Goal: Navigation & Orientation: Understand site structure

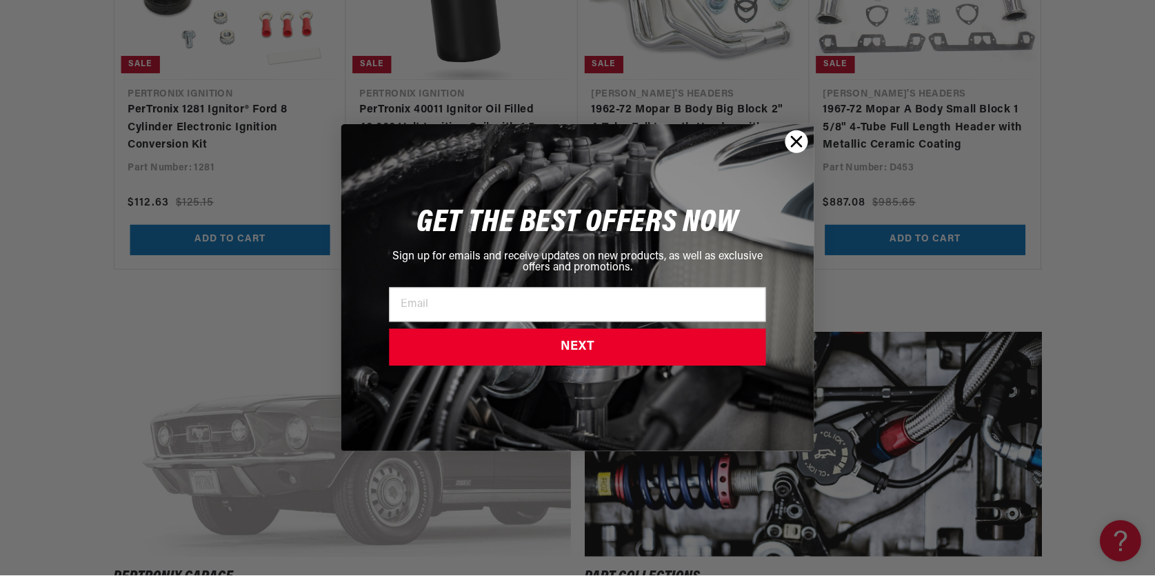
scroll to position [0, 1474]
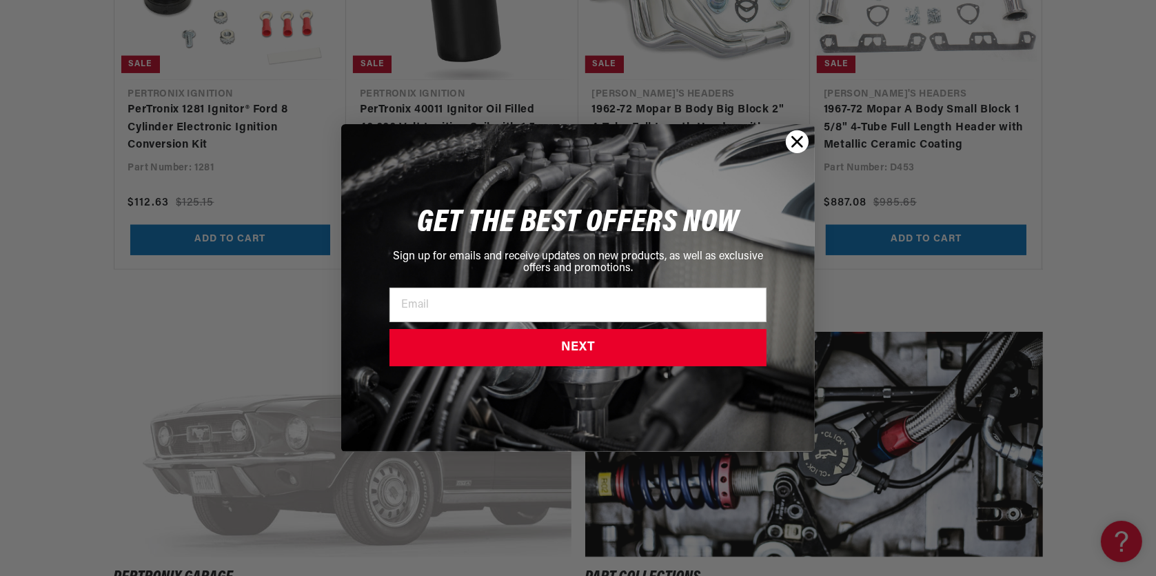
click at [796, 144] on circle "Close dialog" at bounding box center [797, 141] width 23 height 23
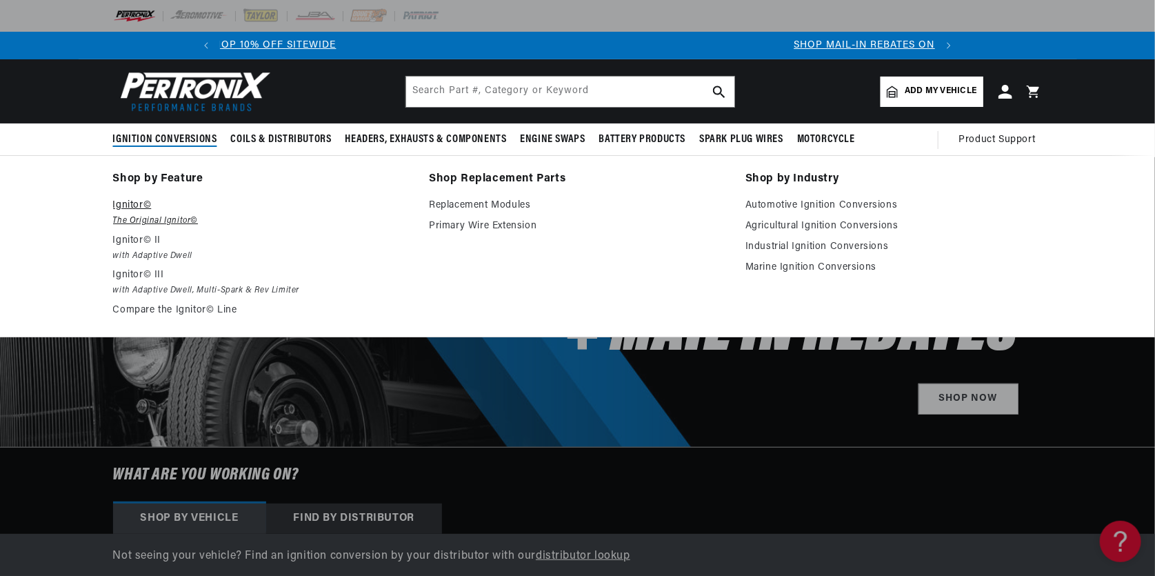
scroll to position [0, 59]
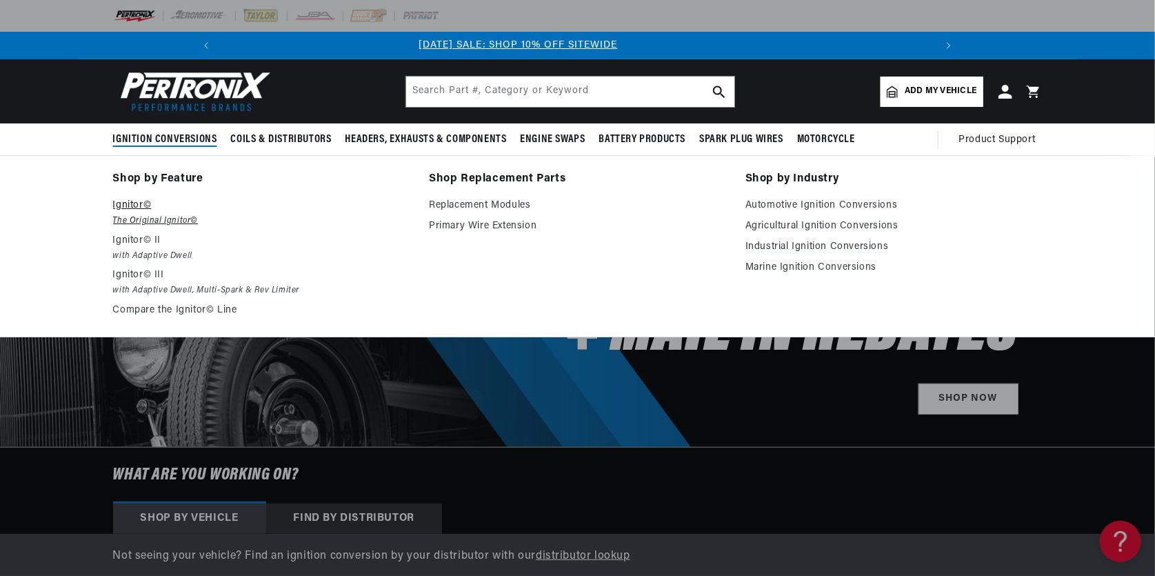
click at [136, 205] on p "Ignitor©" at bounding box center [261, 205] width 297 height 17
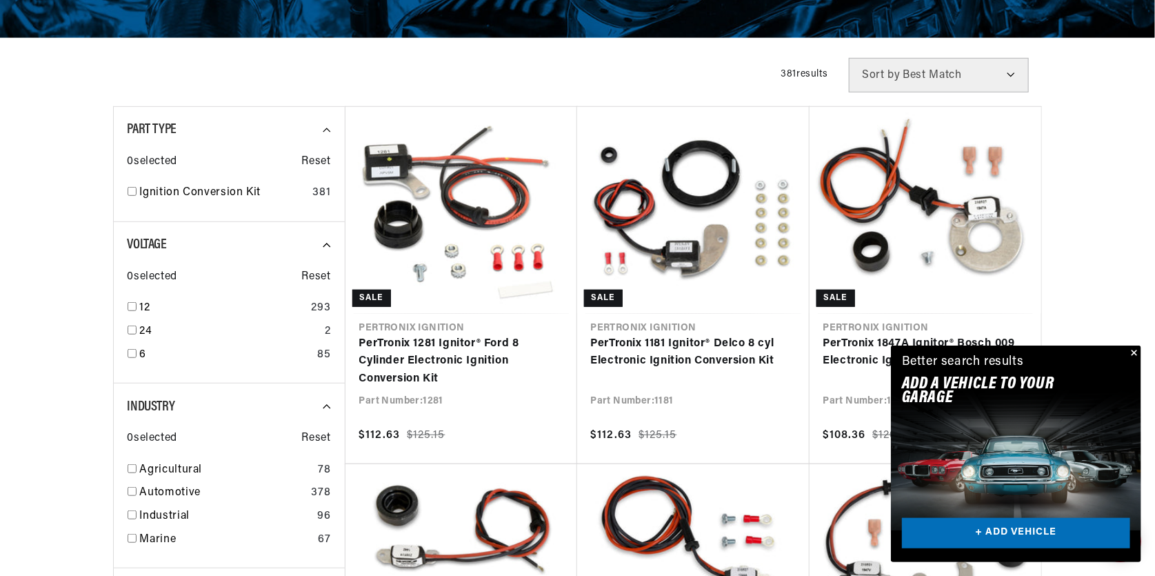
scroll to position [0, 737]
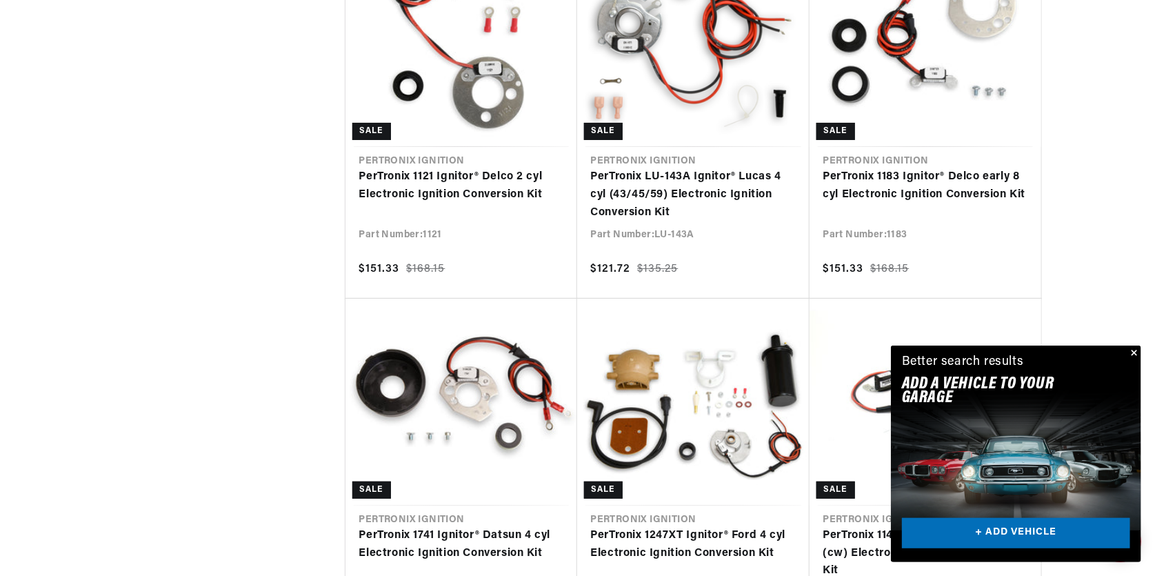
scroll to position [0, 1090]
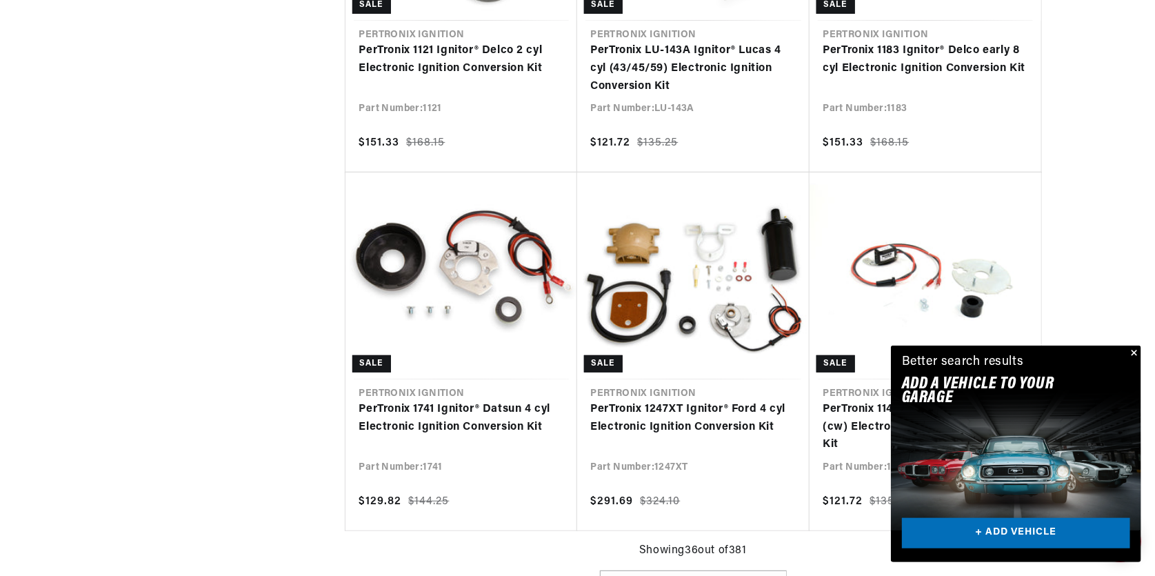
scroll to position [0, 1474]
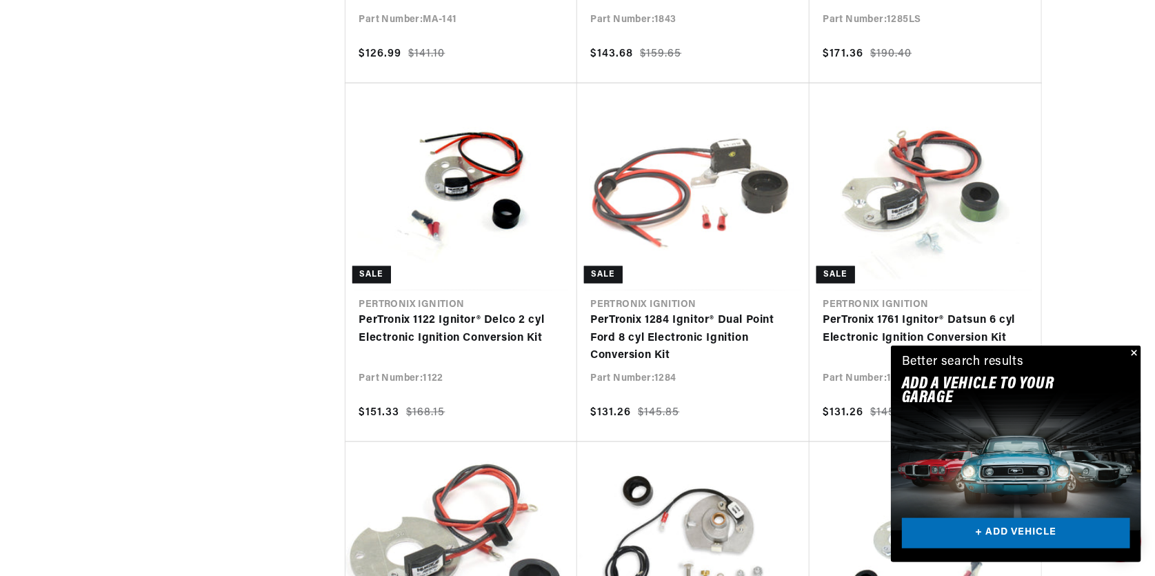
scroll to position [6068, 0]
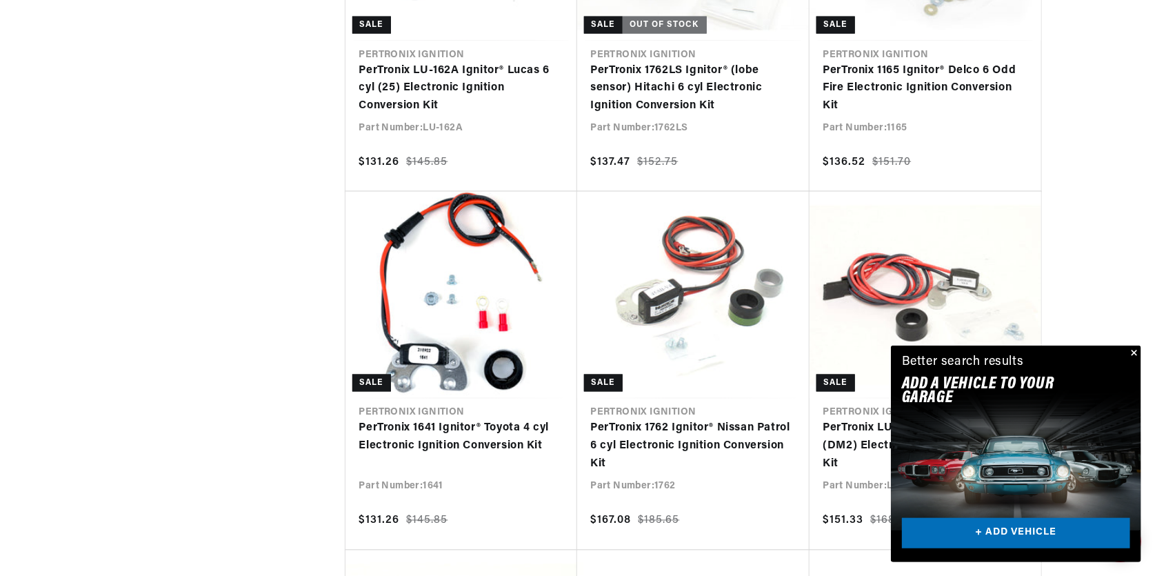
scroll to position [0, 558]
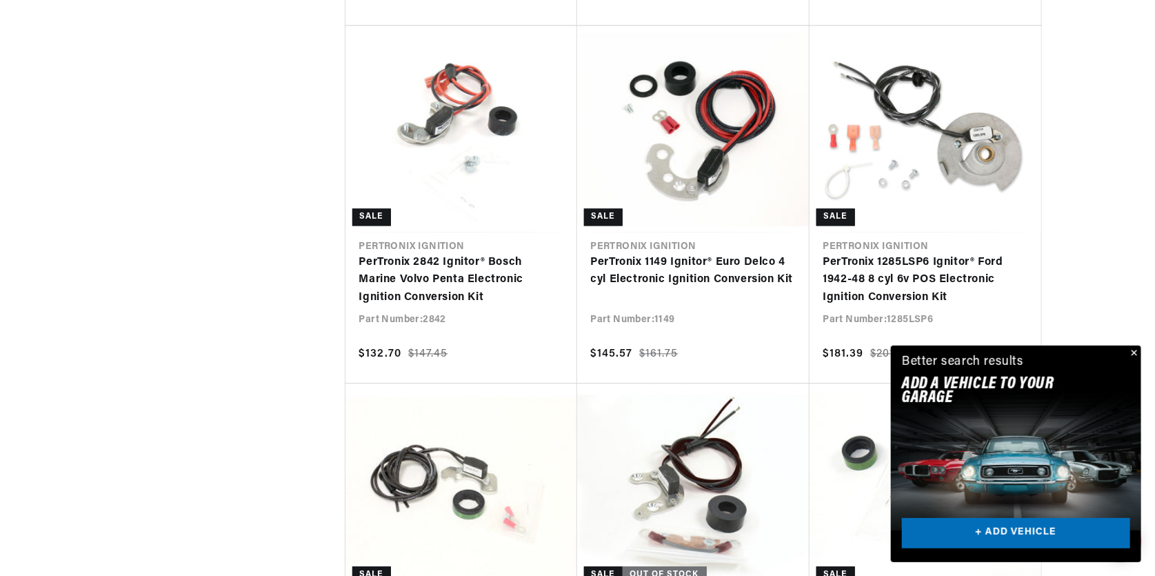
click at [1134, 346] on button "Close" at bounding box center [1133, 353] width 17 height 17
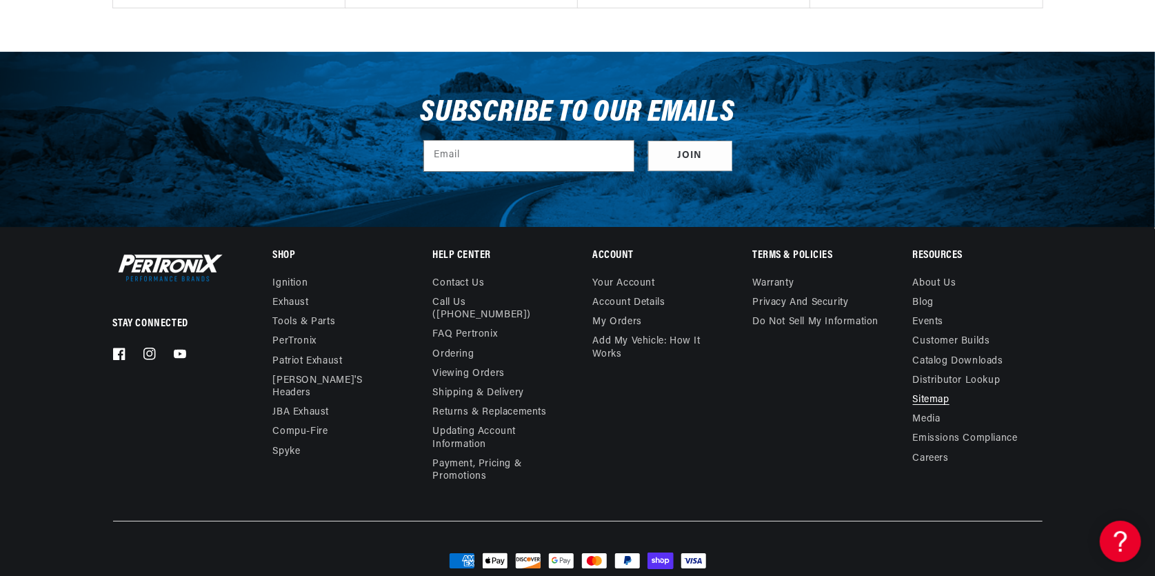
click at [913, 390] on link "Sitemap" at bounding box center [931, 399] width 37 height 19
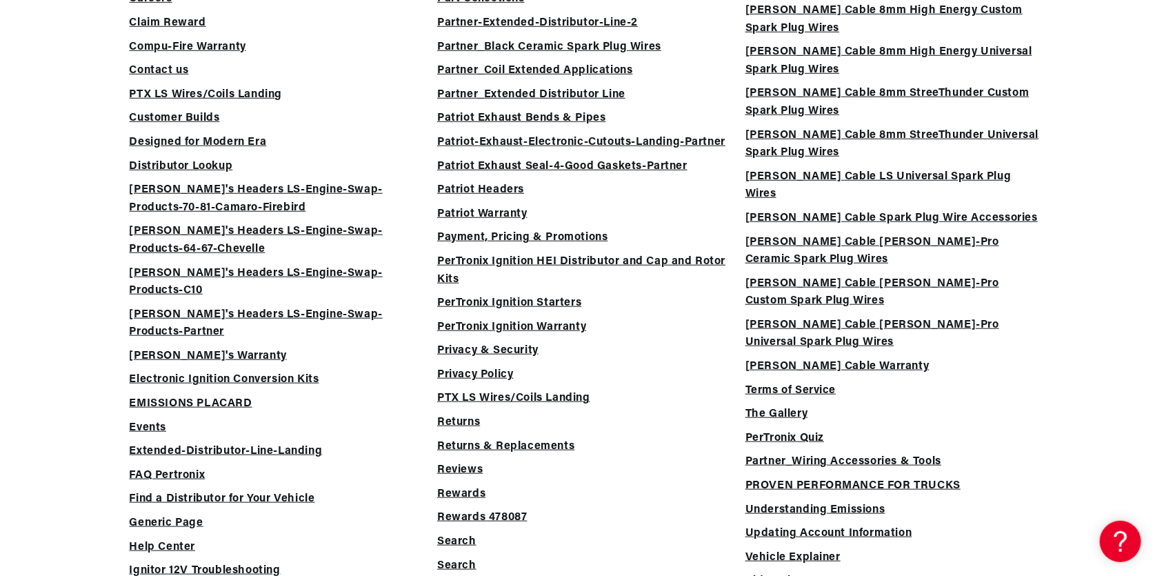
scroll to position [552, 0]
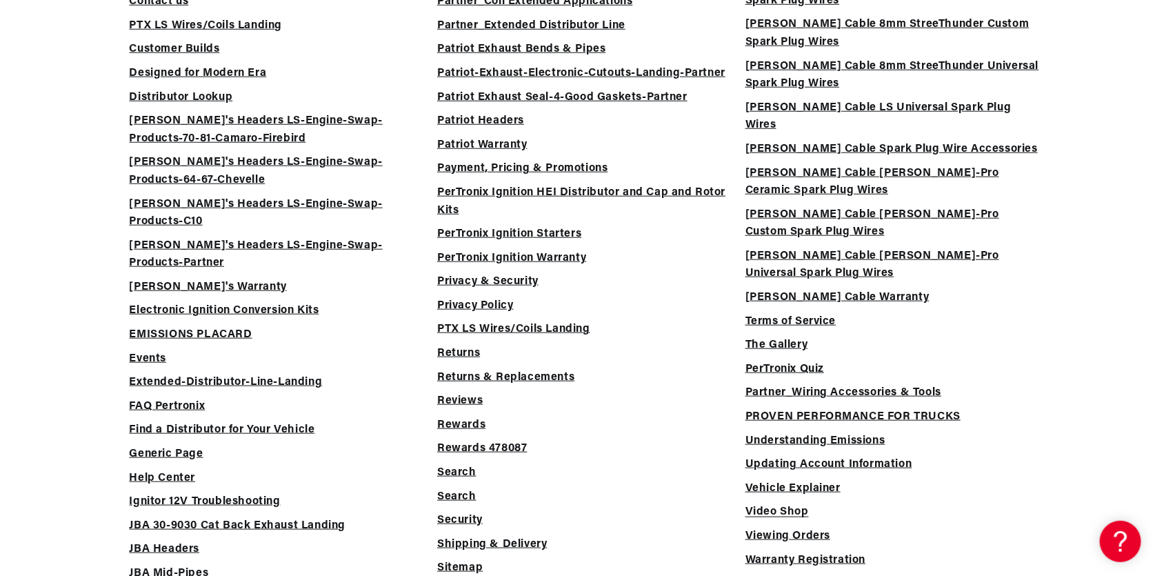
click at [783, 506] on link "Video Shop" at bounding box center [776, 511] width 63 height 11
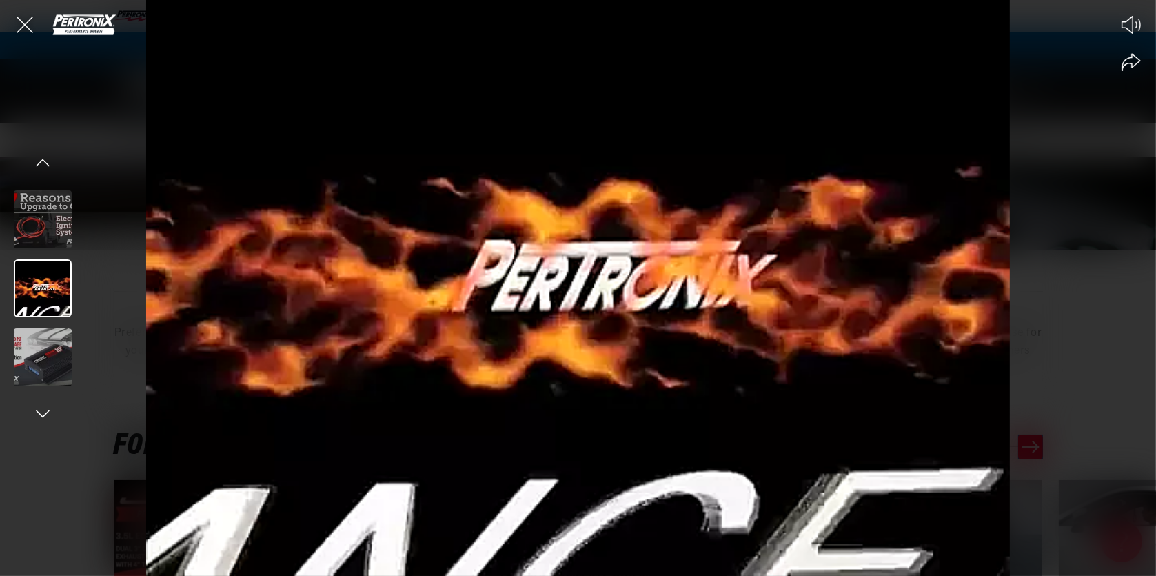
scroll to position [0, 737]
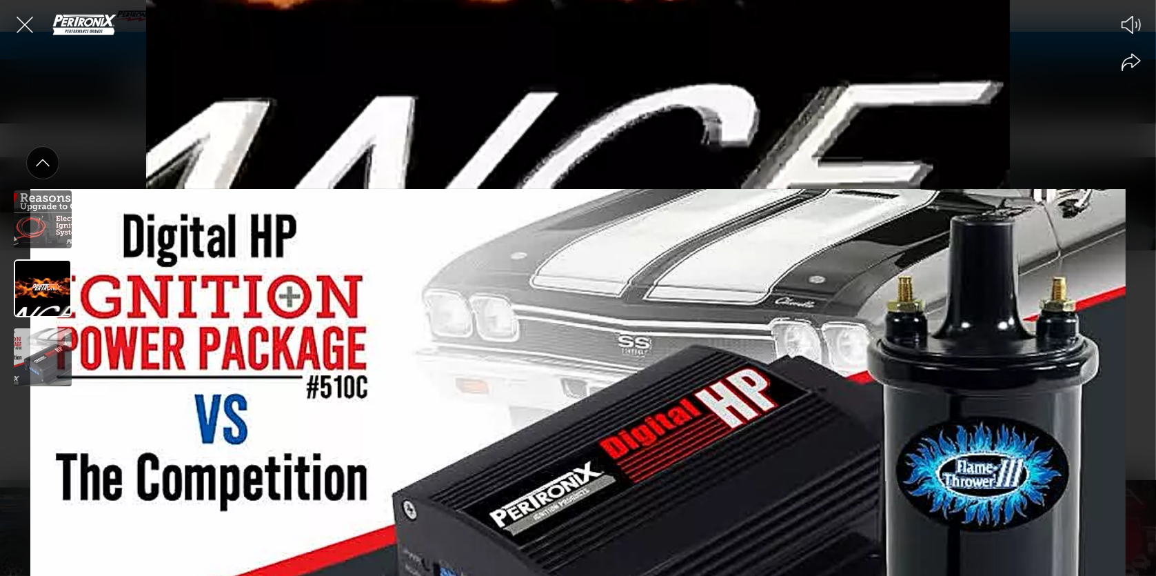
click at [50, 167] on button "Prev" at bounding box center [42, 162] width 33 height 33
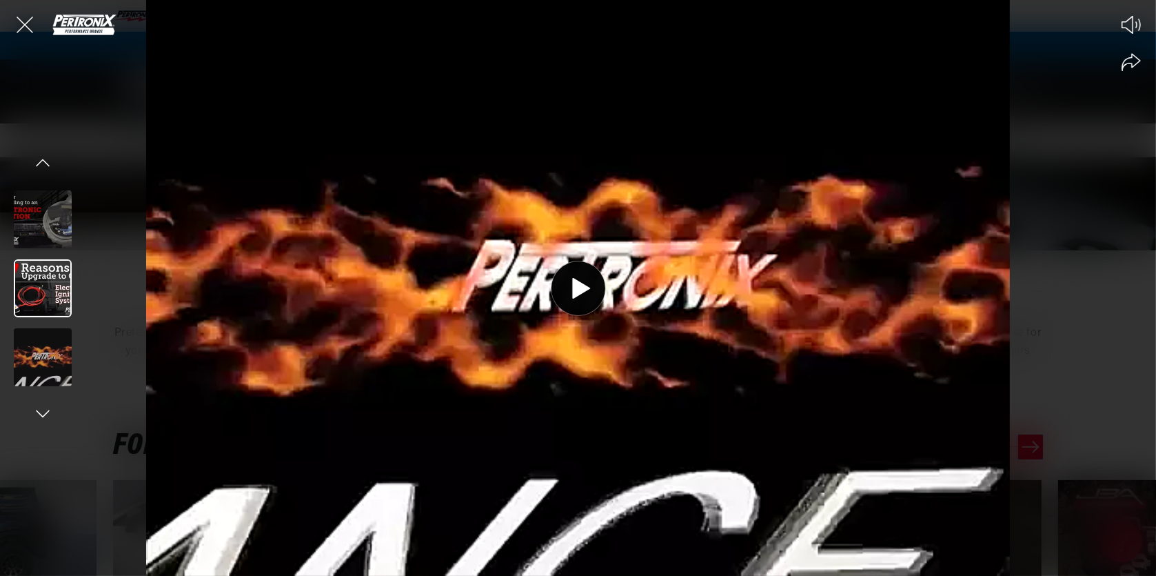
click at [568, 298] on circle at bounding box center [579, 288] width 54 height 54
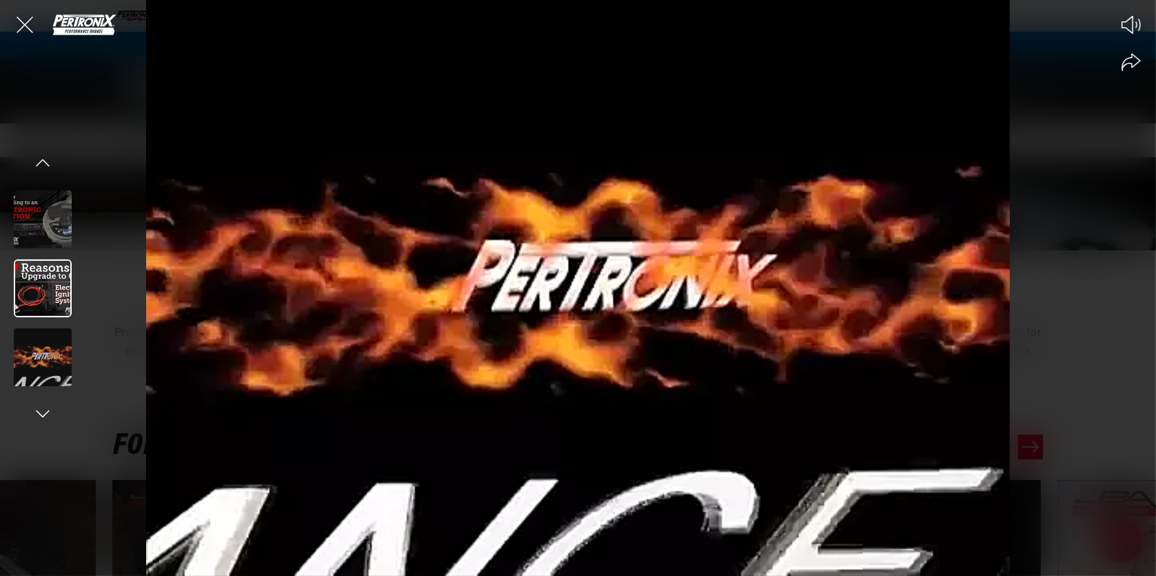
scroll to position [0, 1474]
click at [50, 280] on img at bounding box center [42, 288] width 55 height 55
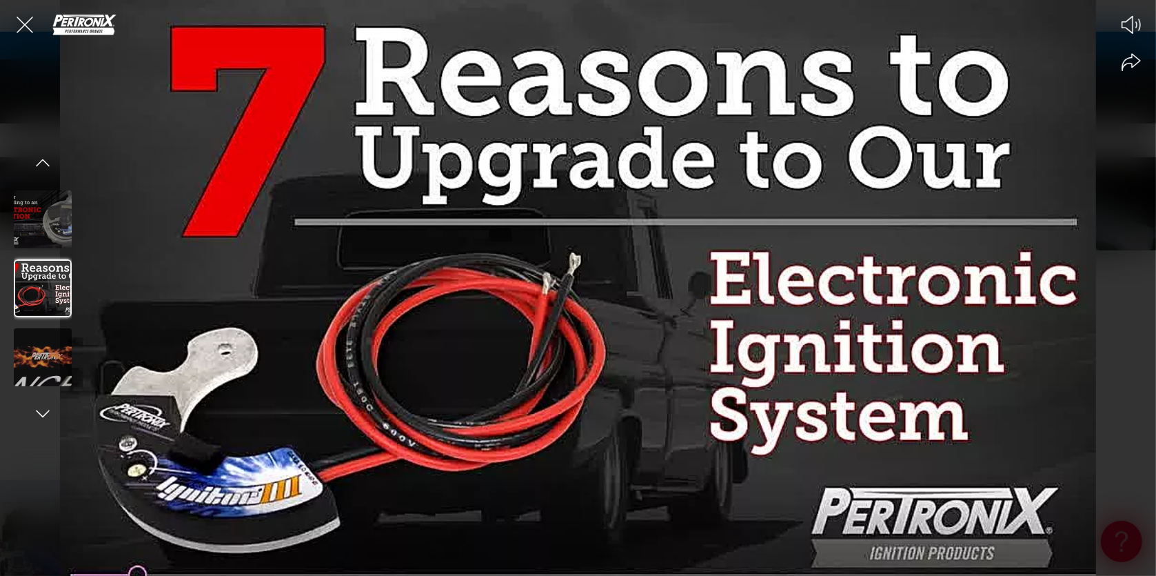
scroll to position [0, 737]
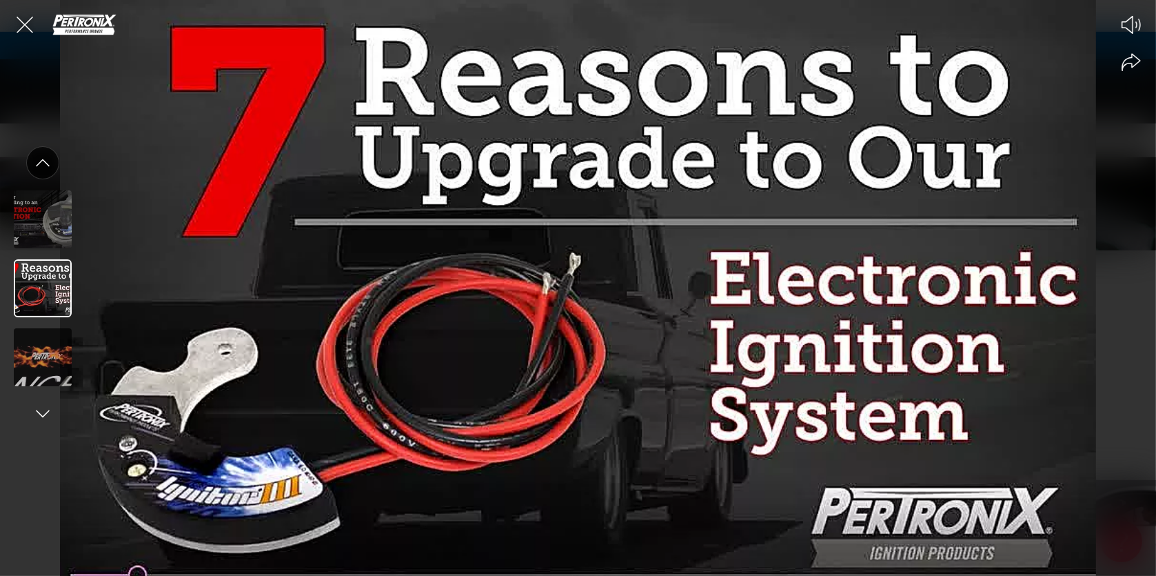
click at [43, 161] on icon "Display previous video" at bounding box center [43, 163] width 14 height 8
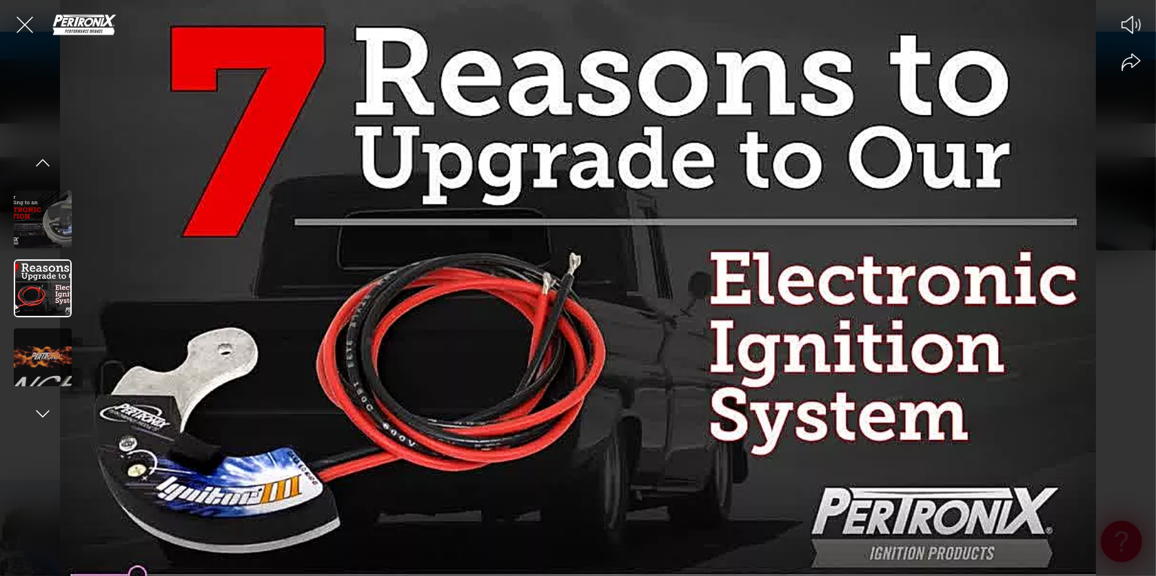
scroll to position [0, 0]
click at [22, 28] on icon "Close the video player" at bounding box center [25, 25] width 17 height 17
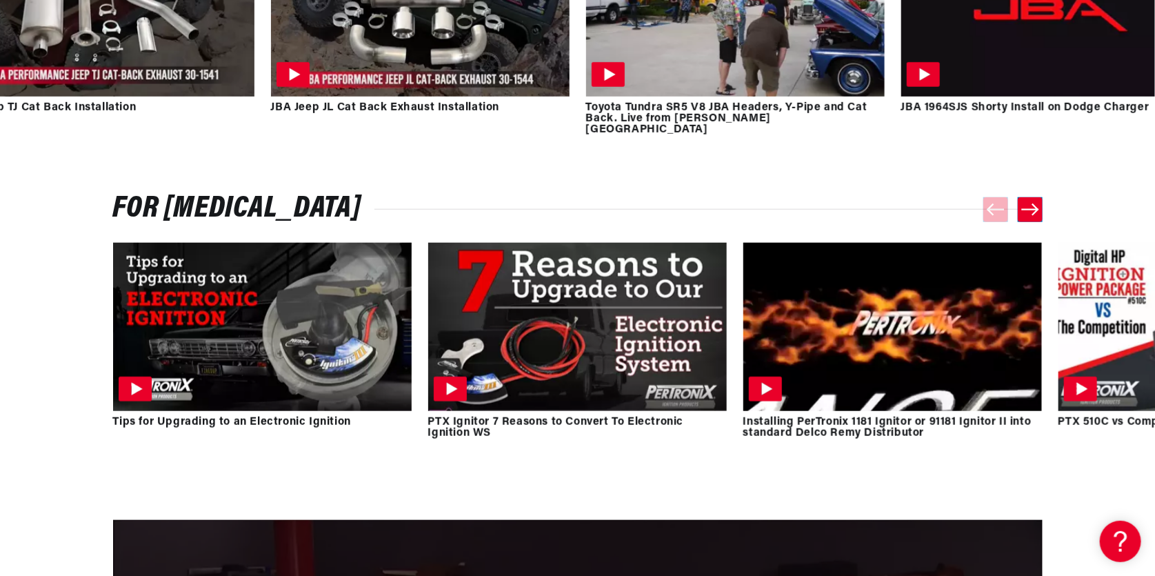
click at [274, 261] on div at bounding box center [262, 327] width 299 height 168
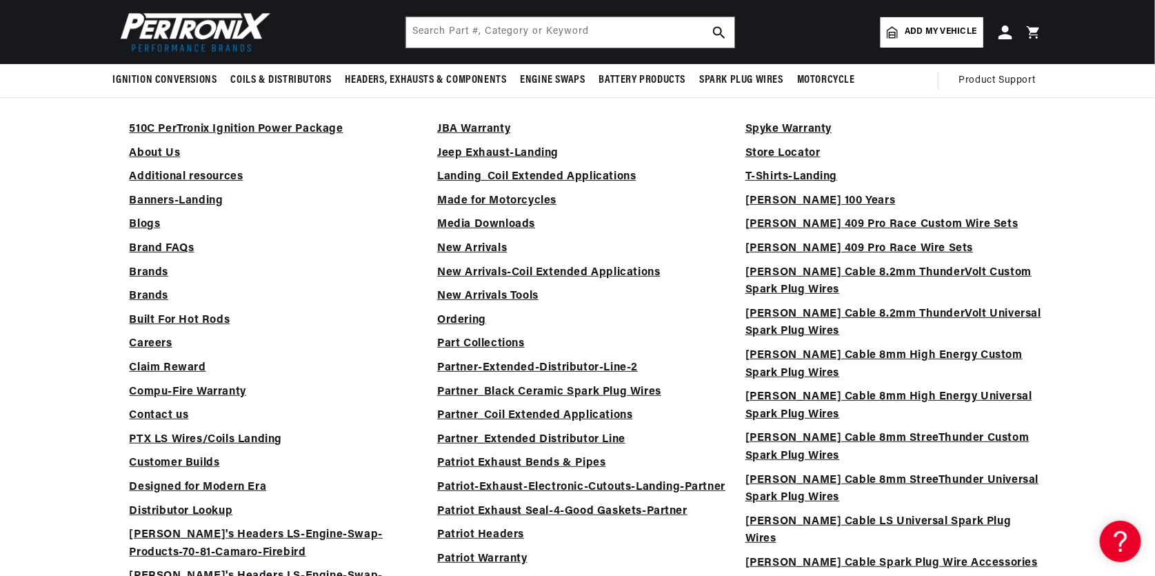
scroll to position [0, 1474]
click at [520, 294] on link "New Arrivals Tools" at bounding box center [487, 295] width 101 height 11
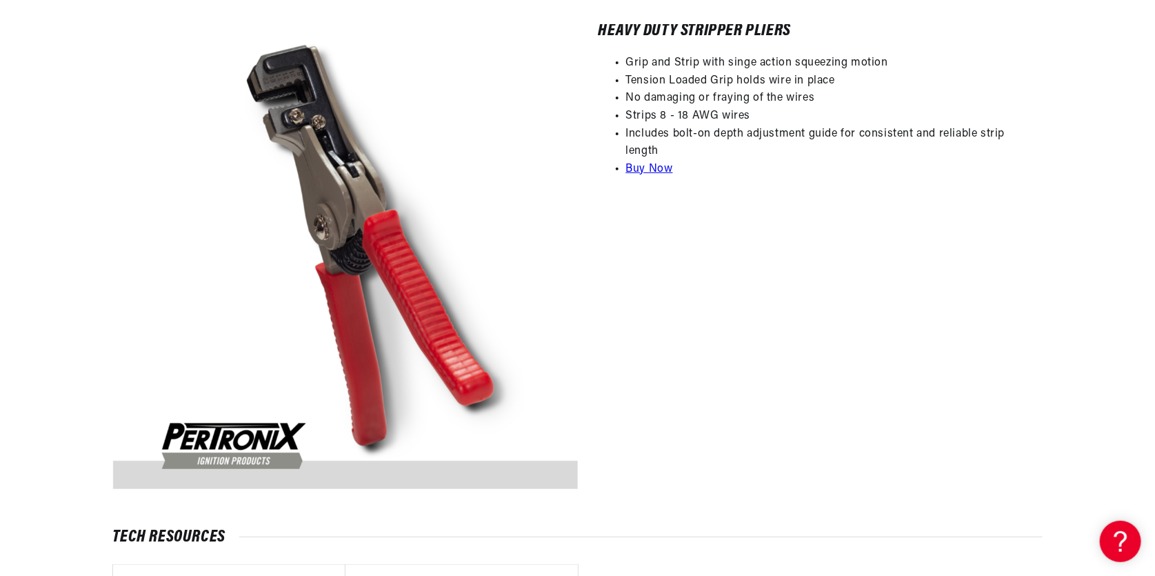
scroll to position [5517, 0]
